Goal: Information Seeking & Learning: Learn about a topic

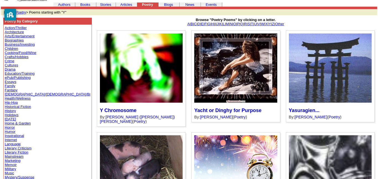
scroll to position [22, 0]
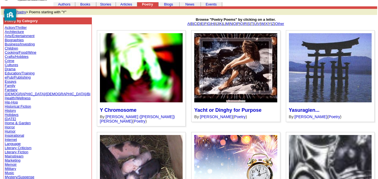
click at [272, 26] on link "Y" at bounding box center [270, 24] width 2 height 4
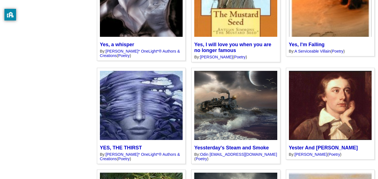
scroll to position [992, 0]
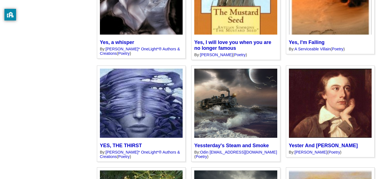
click at [329, 150] on link "Poetry" at bounding box center [335, 152] width 12 height 4
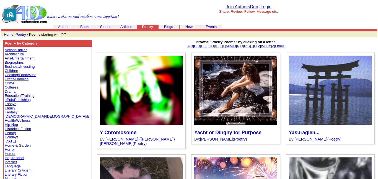
scroll to position [992, 0]
